Goal: Information Seeking & Learning: Learn about a topic

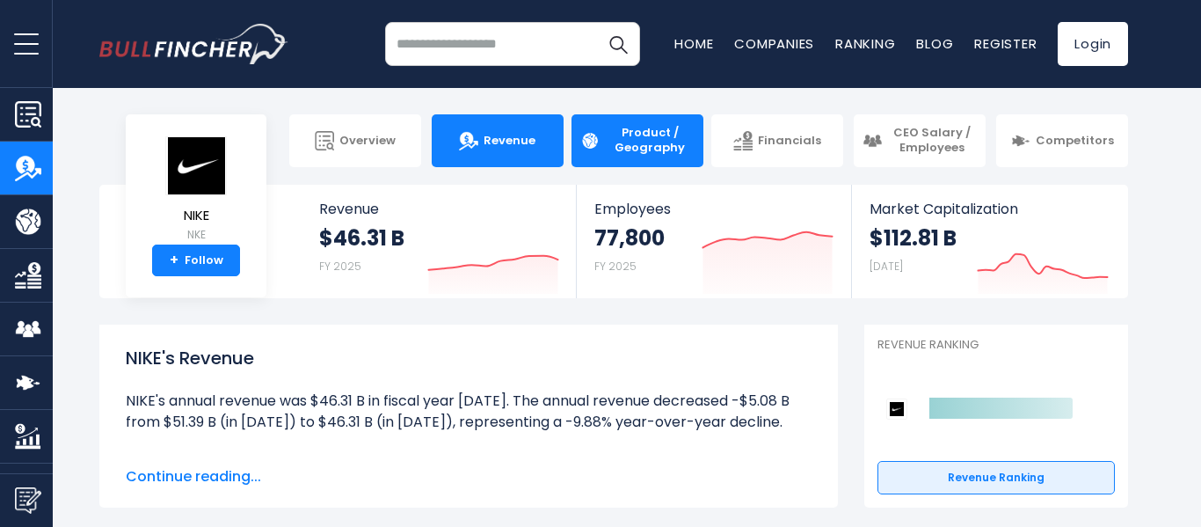
click at [625, 148] on span "Product / Geography" at bounding box center [650, 141] width 90 height 30
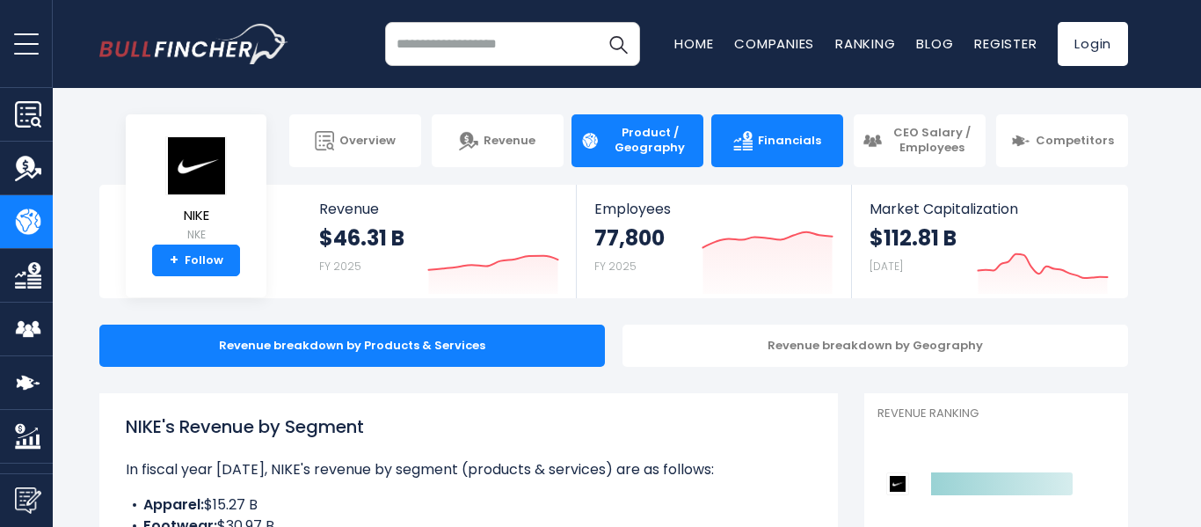
click at [773, 147] on span "Financials" at bounding box center [789, 141] width 63 height 15
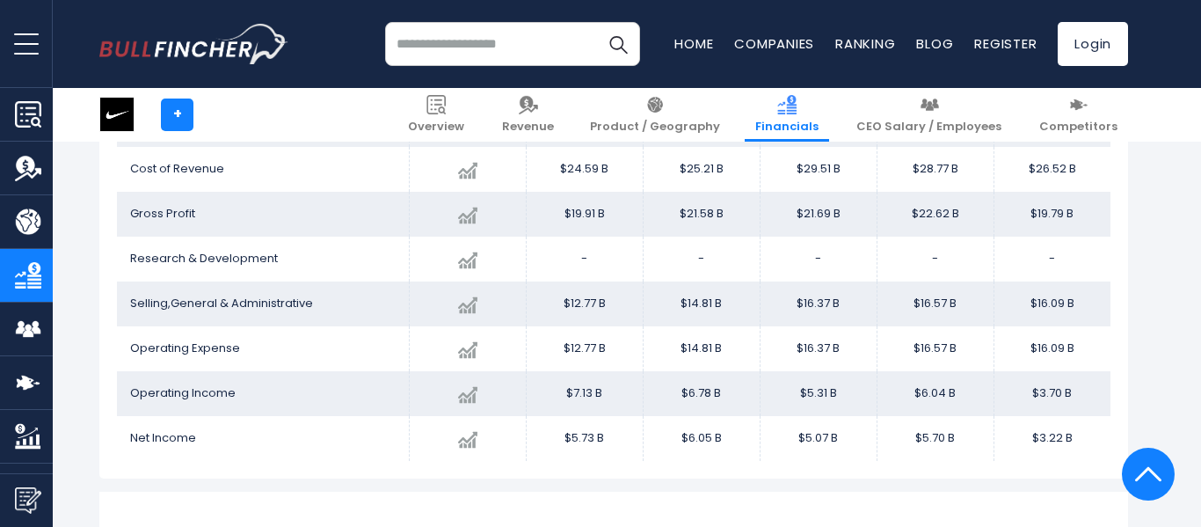
scroll to position [1124, 0]
click at [193, 252] on span "Research & Development" at bounding box center [204, 256] width 148 height 17
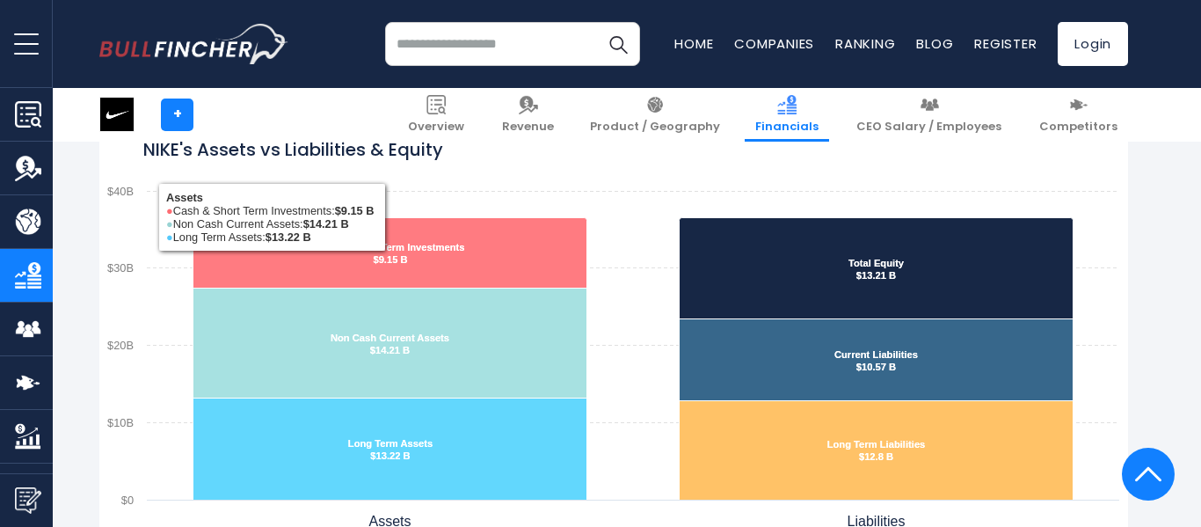
scroll to position [1509, 0]
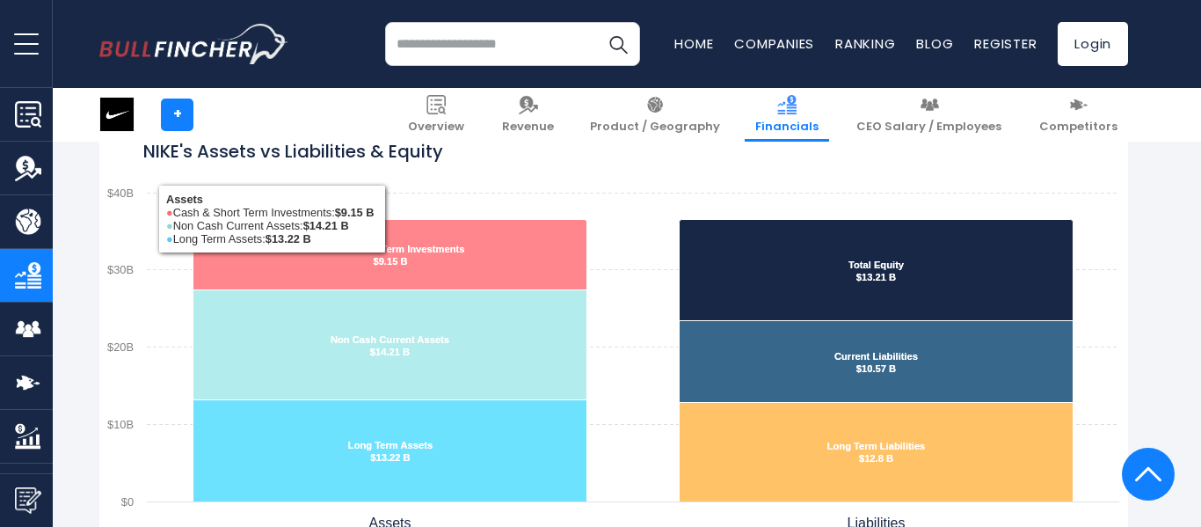
click at [607, 287] on rect "NIKE's Assets vs Liabilities & Equity" at bounding box center [613, 325] width 1029 height 440
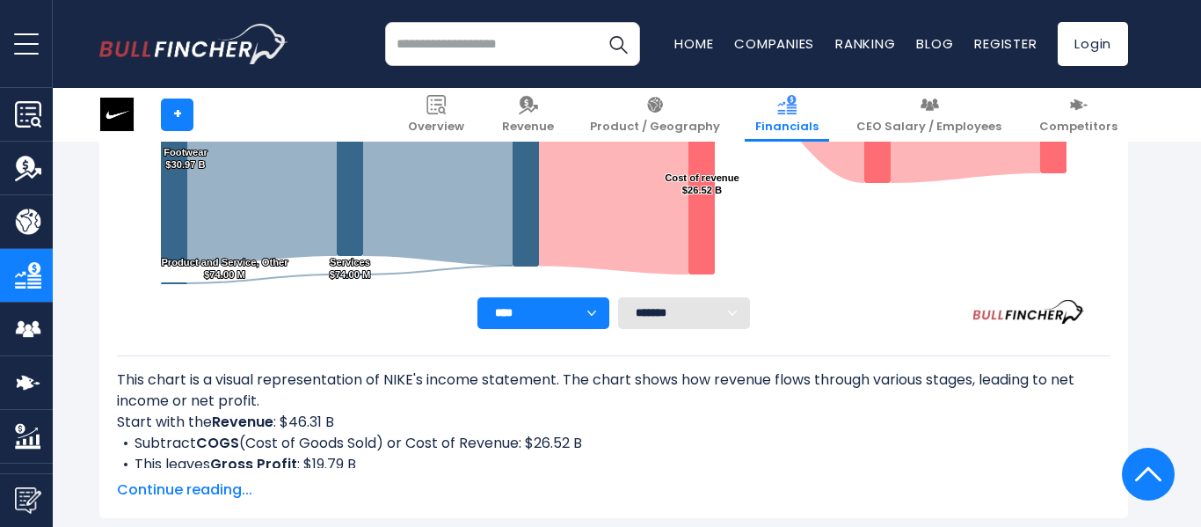
scroll to position [557, 0]
